Goal: Transaction & Acquisition: Purchase product/service

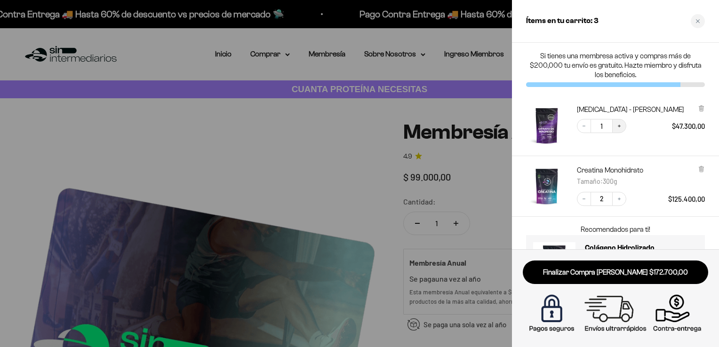
click at [623, 128] on button "Increase quantity" at bounding box center [619, 126] width 14 height 14
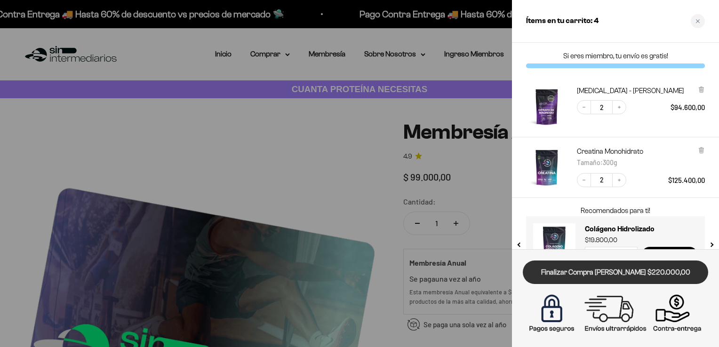
click at [619, 270] on link "Finalizar Compra [PERSON_NAME] $220.000,00" at bounding box center [615, 273] width 185 height 24
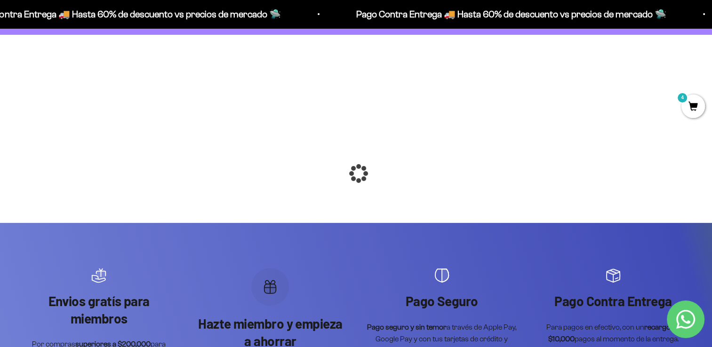
scroll to position [47, 0]
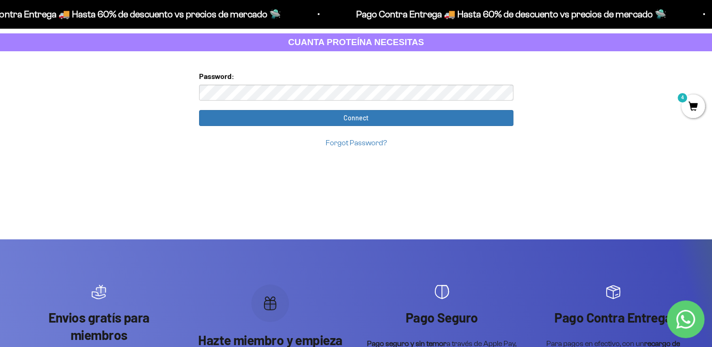
click at [199, 110] on input "Connect" at bounding box center [356, 118] width 314 height 16
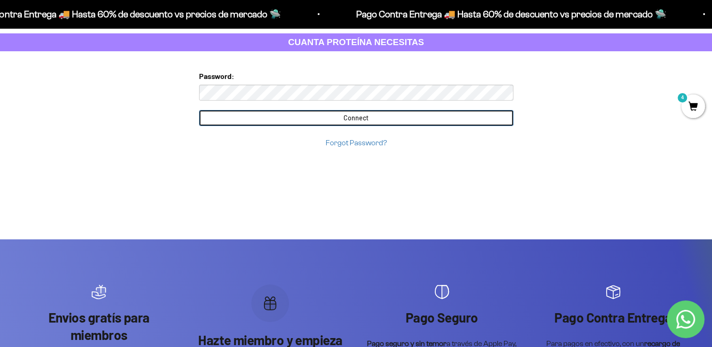
click at [290, 120] on input "Connect" at bounding box center [356, 118] width 314 height 16
